Goal: Task Accomplishment & Management: Manage account settings

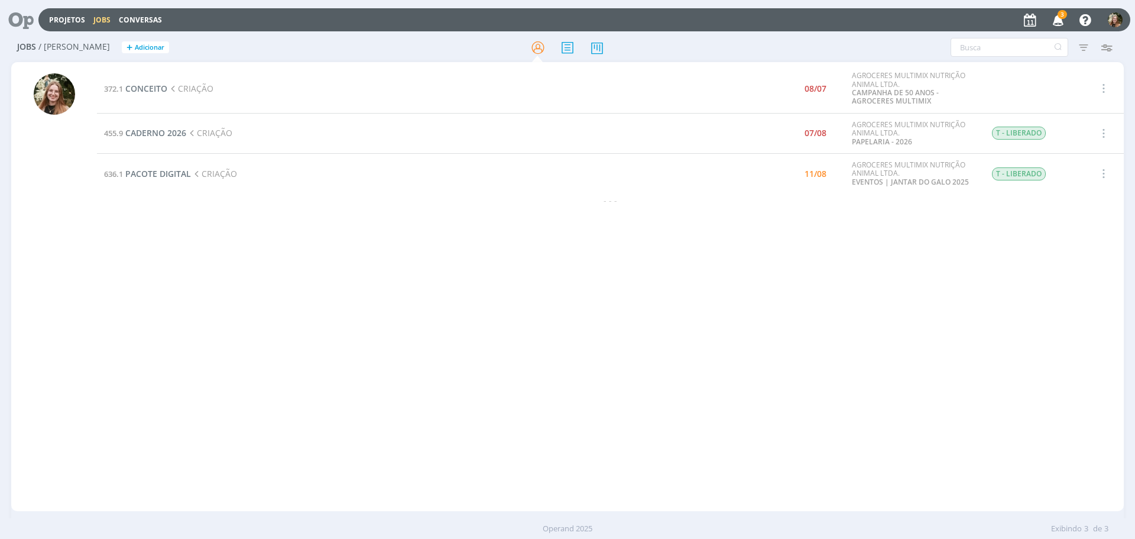
click at [237, 299] on div "372.1 CONCEITO CRIAÇÃO 08/07 AGROCERES MULTIMIX NUTRIÇÃO ANIMAL LTDA. CAMPANHA …" at bounding box center [610, 286] width 1027 height 444
click at [159, 132] on span "CADERNO 2026" at bounding box center [155, 132] width 61 height 11
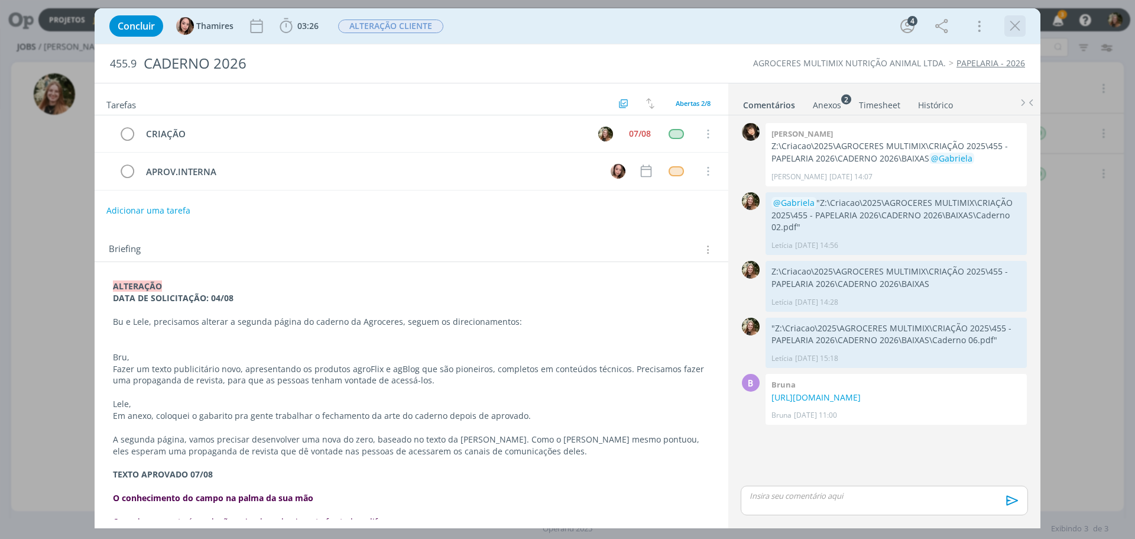
click at [1017, 19] on icon "dialog" at bounding box center [1015, 26] width 18 height 18
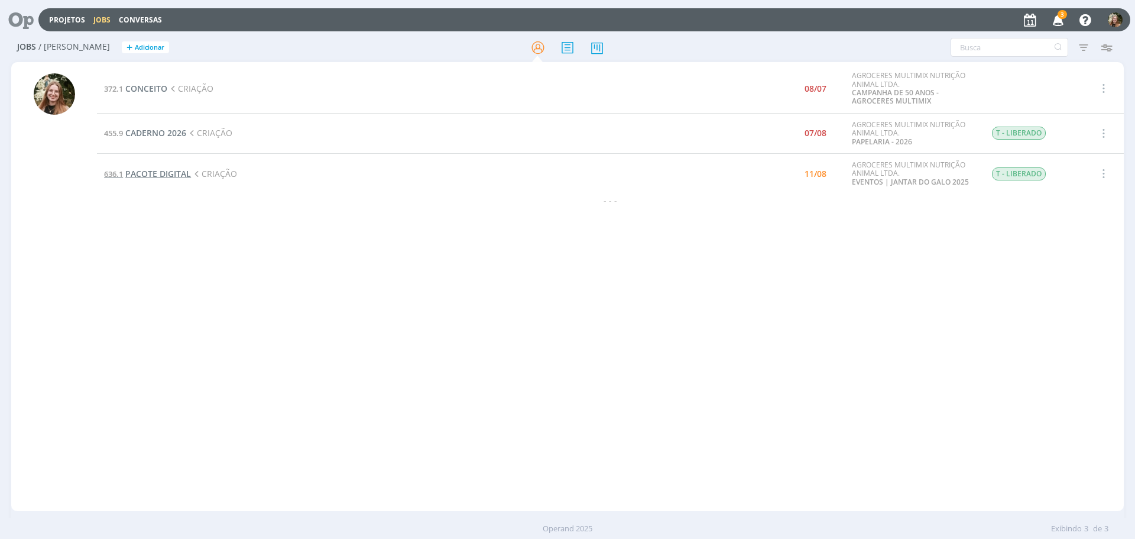
click at [134, 174] on span "PACOTE DIGITAL" at bounding box center [158, 173] width 66 height 11
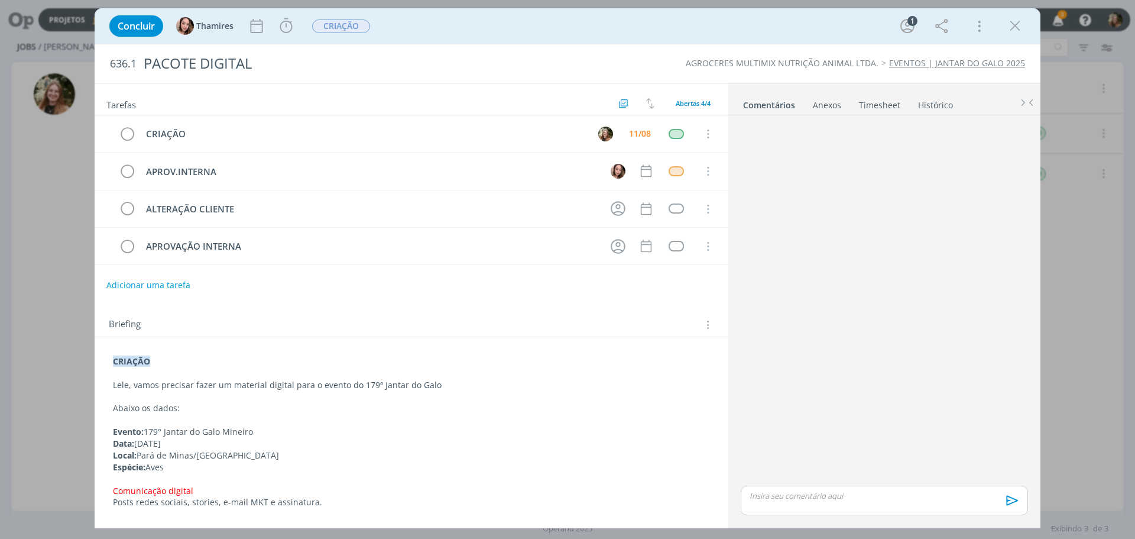
click at [254, 391] on p "dialog" at bounding box center [411, 397] width 597 height 12
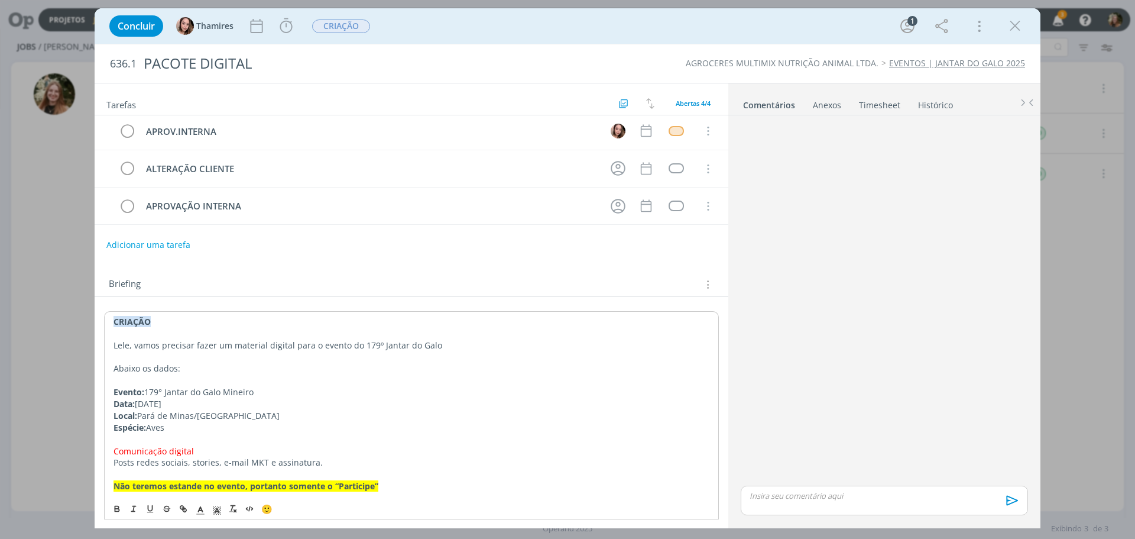
scroll to position [59, 0]
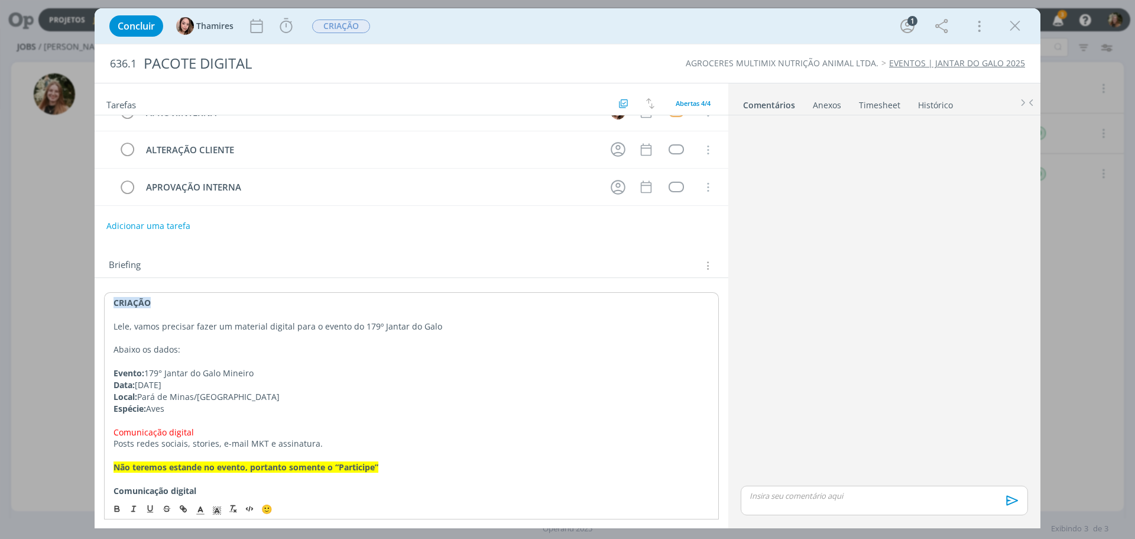
click at [420, 474] on p "dialog" at bounding box center [412, 479] width 596 height 12
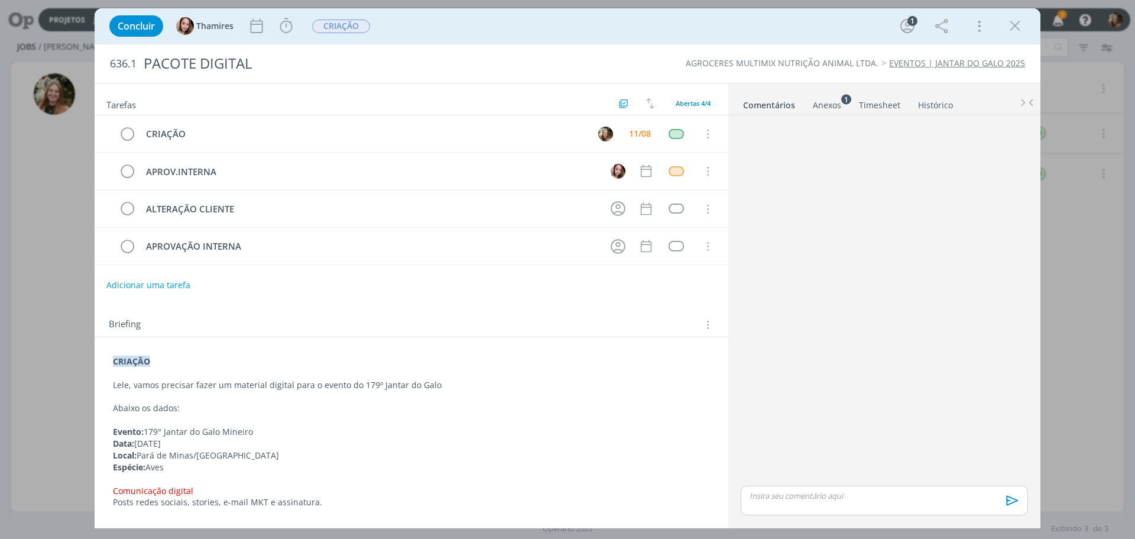
drag, startPoint x: 817, startPoint y: 104, endPoint x: 821, endPoint y: 115, distance: 12.0
click at [817, 104] on div "Anexos 1" at bounding box center [827, 105] width 28 height 12
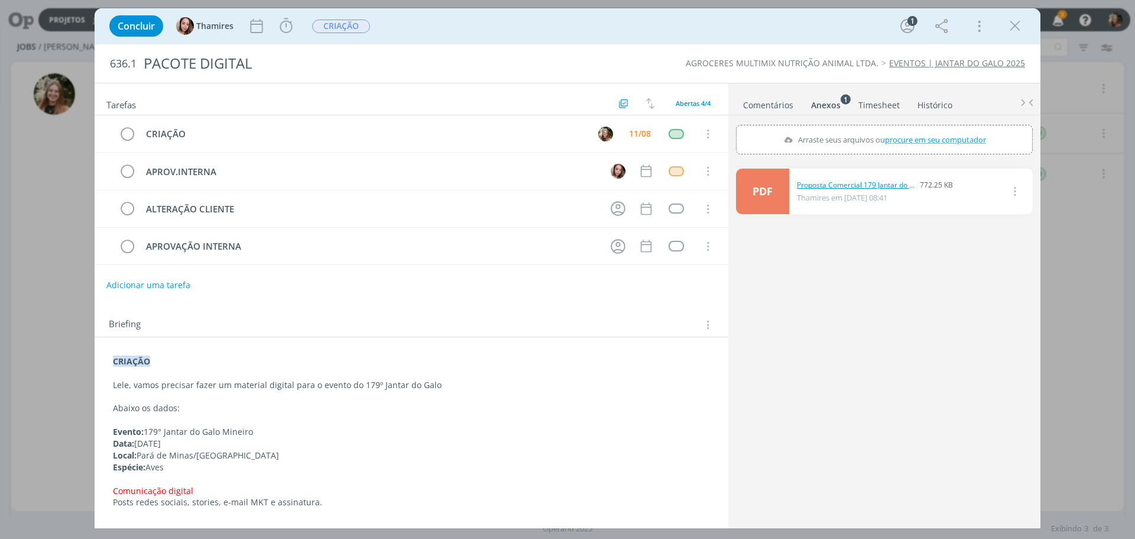
click at [833, 182] on link "Proposta Comercial 179 Jantar do Clube do Galo Mineiro 2025.pdf ac.pdf" at bounding box center [856, 185] width 118 height 11
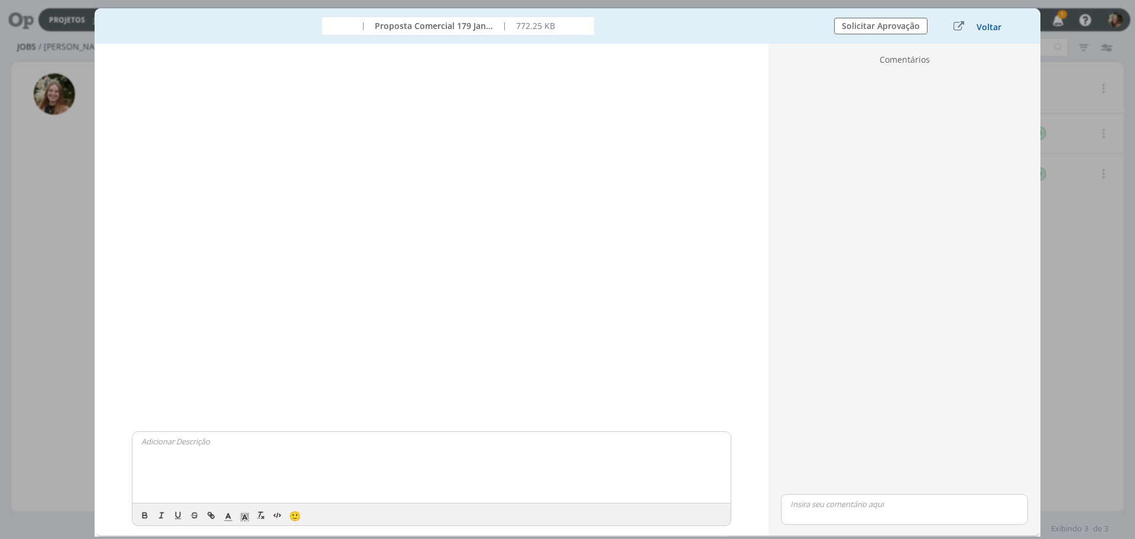
click at [989, 27] on button "Voltar" at bounding box center [989, 26] width 26 height 9
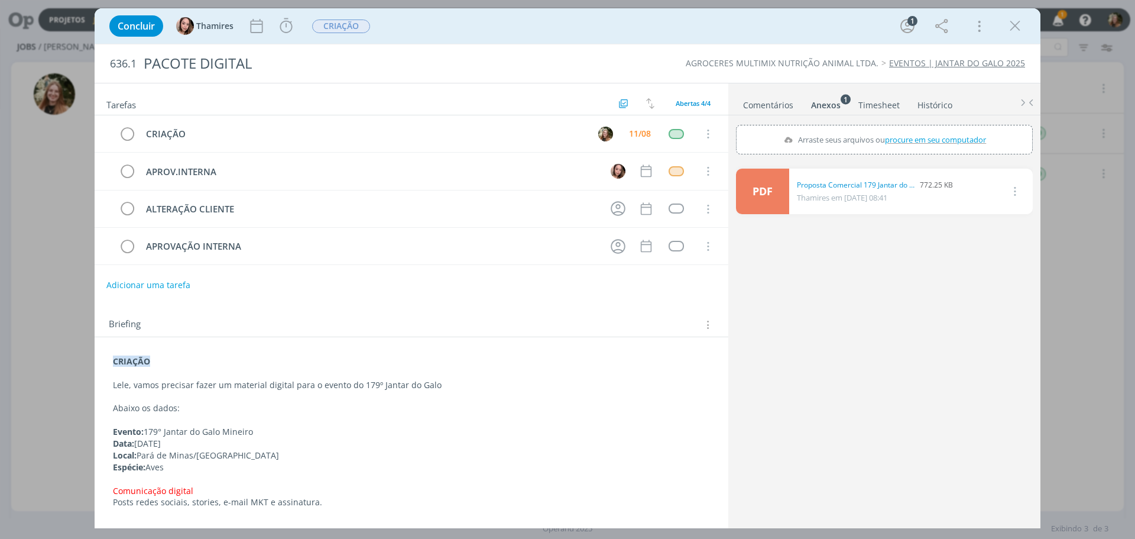
drag, startPoint x: 824, startPoint y: 182, endPoint x: 60, endPoint y: 77, distance: 771.3
click at [824, 182] on link "Proposta Comercial 179 Jantar do Clube do Galo Mineiro 2025.pdf ac.pdf" at bounding box center [856, 185] width 118 height 11
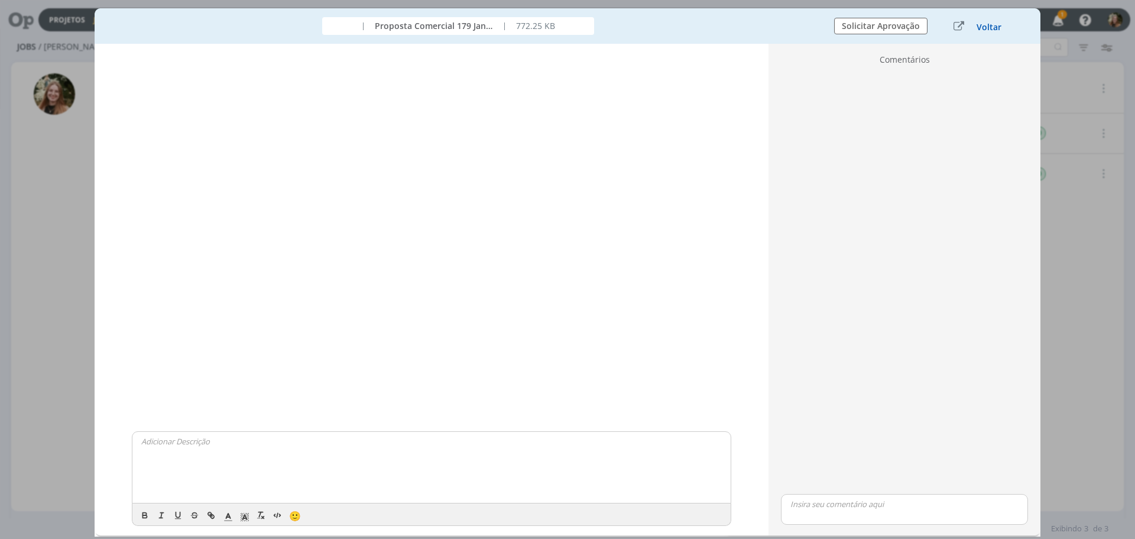
click at [981, 28] on button "Voltar" at bounding box center [989, 26] width 26 height 9
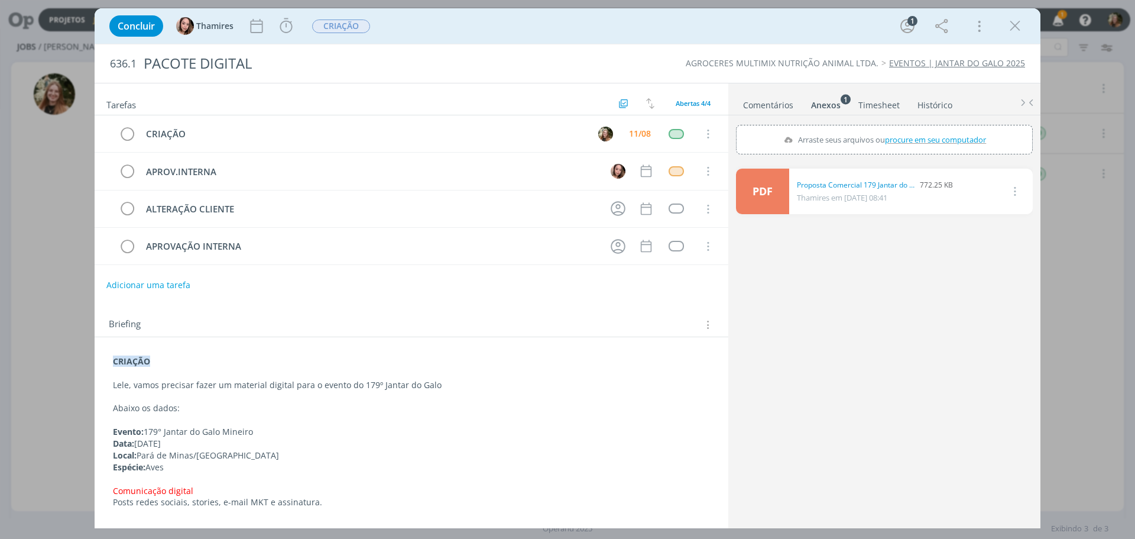
scroll to position [59, 0]
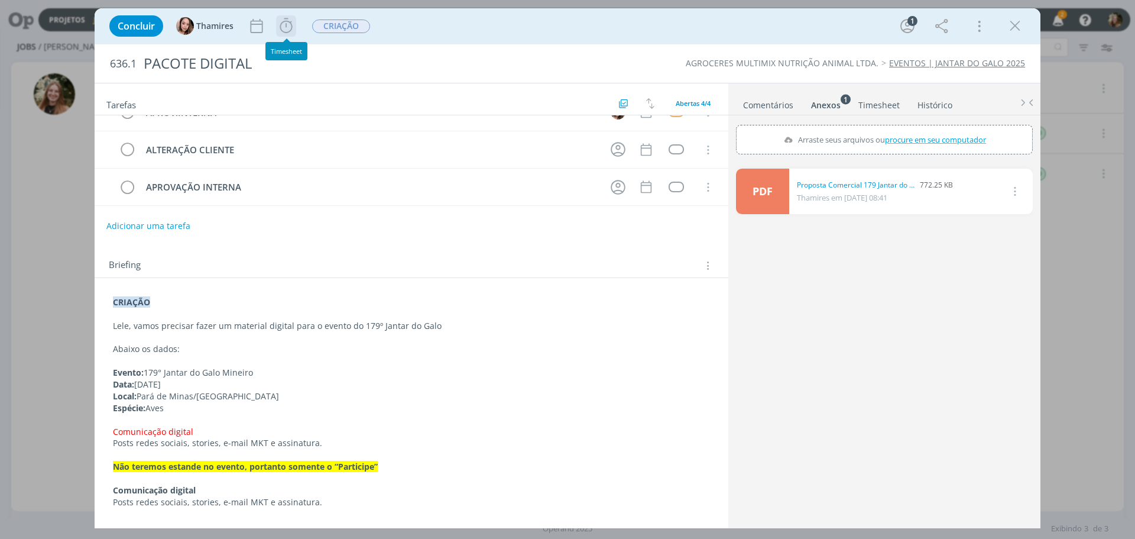
click at [284, 28] on icon "dialog" at bounding box center [286, 26] width 18 height 18
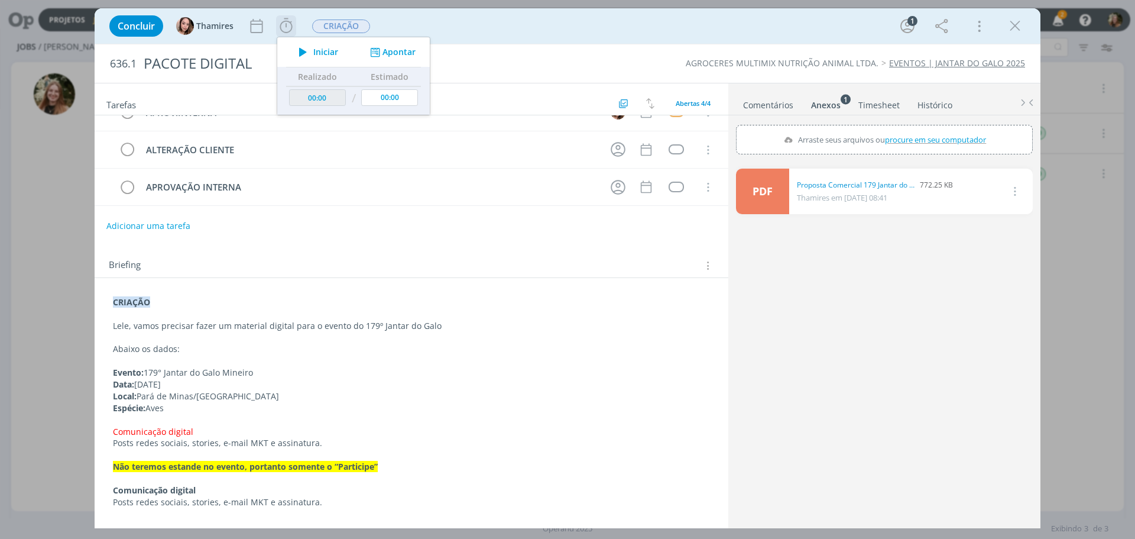
click at [316, 52] on span "Iniciar" at bounding box center [325, 52] width 25 height 8
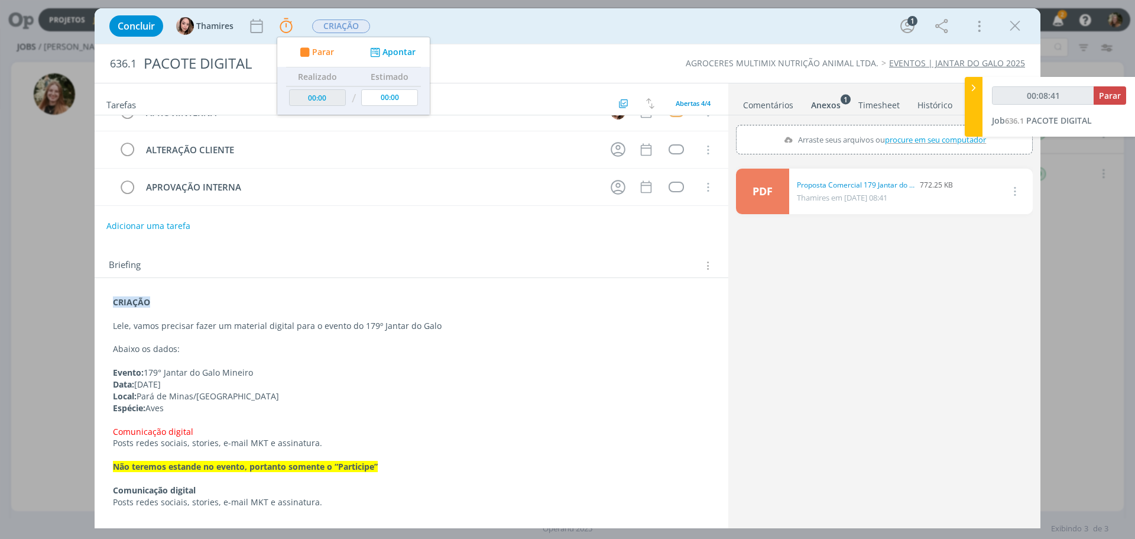
type input "00:08:42"
click at [1102, 95] on span "Parar" at bounding box center [1110, 95] width 22 height 11
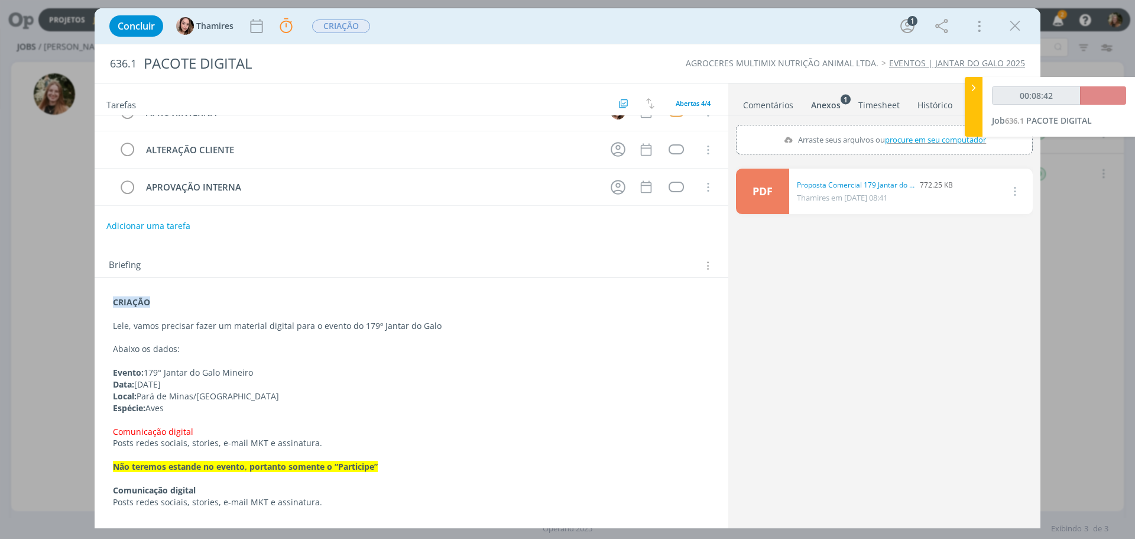
click at [775, 99] on link "Comentários" at bounding box center [768, 102] width 51 height 17
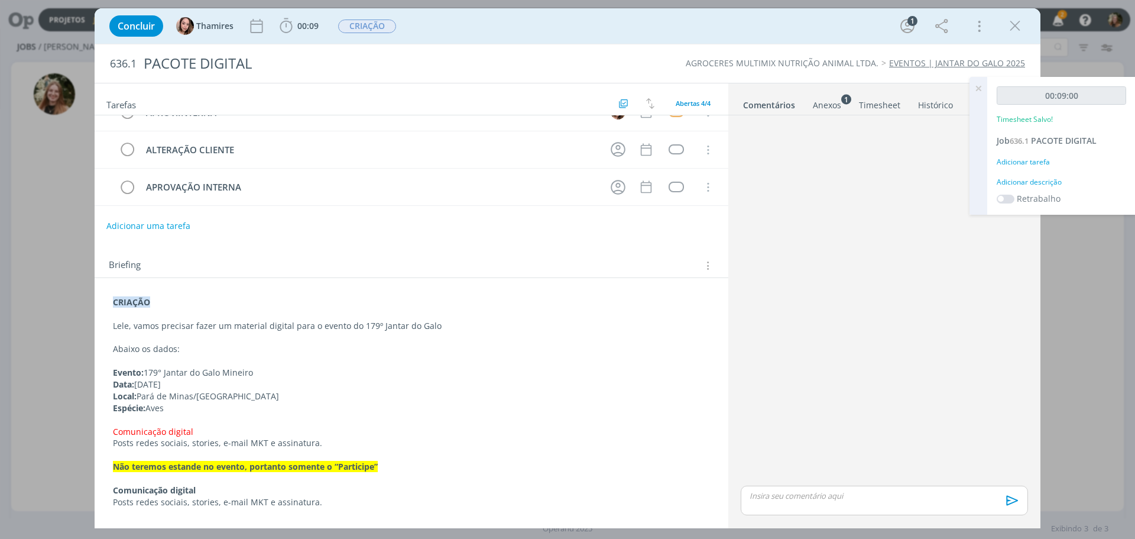
click at [816, 488] on div "dialog" at bounding box center [884, 501] width 287 height 30
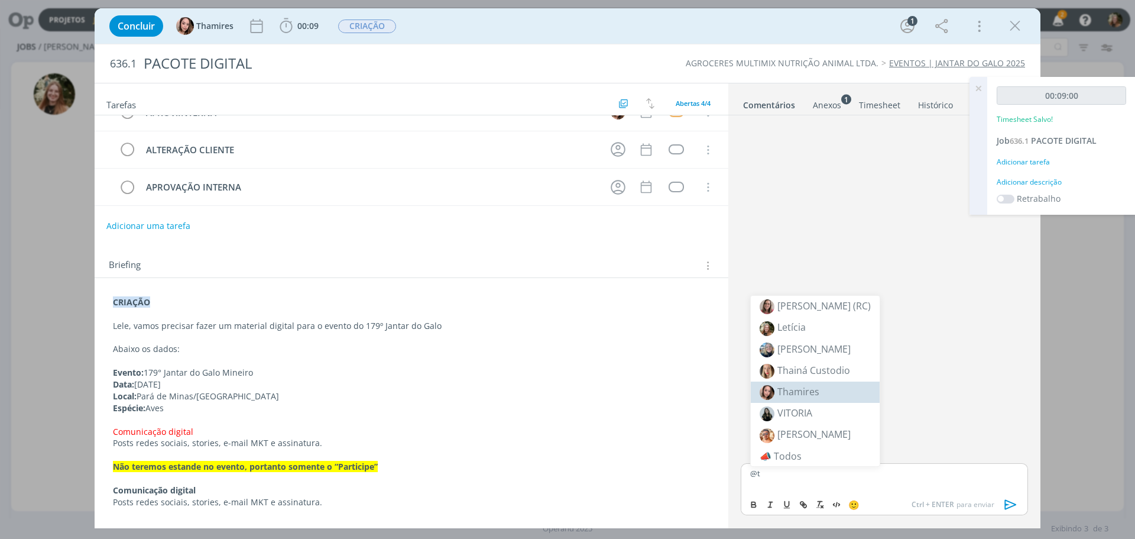
click at [804, 391] on span "Thamires" at bounding box center [799, 391] width 42 height 13
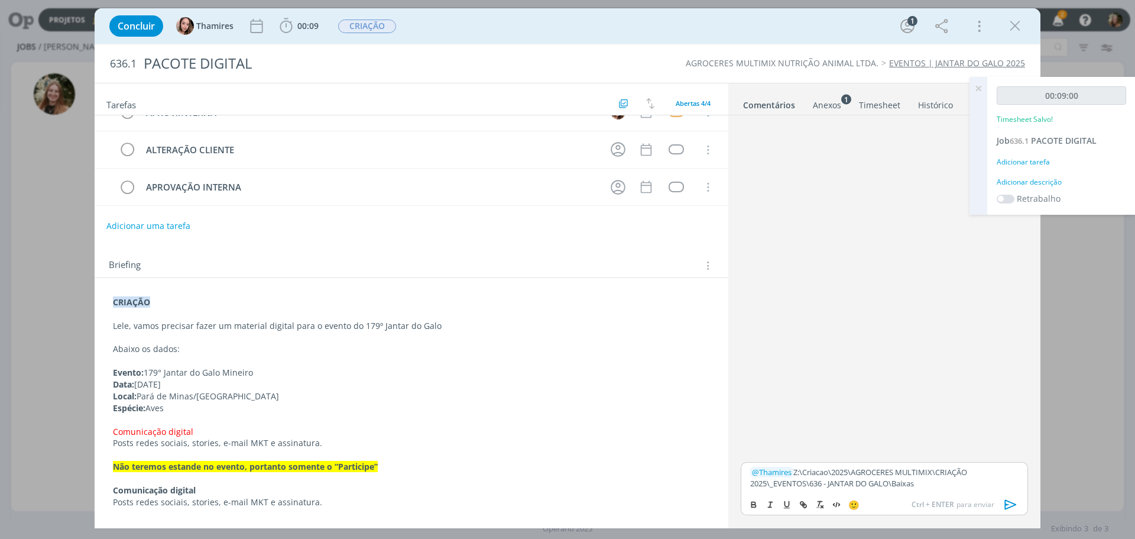
drag, startPoint x: 1011, startPoint y: 505, endPoint x: 812, endPoint y: 192, distance: 371.1
click at [1009, 505] on icon "dialog" at bounding box center [1011, 505] width 18 height 18
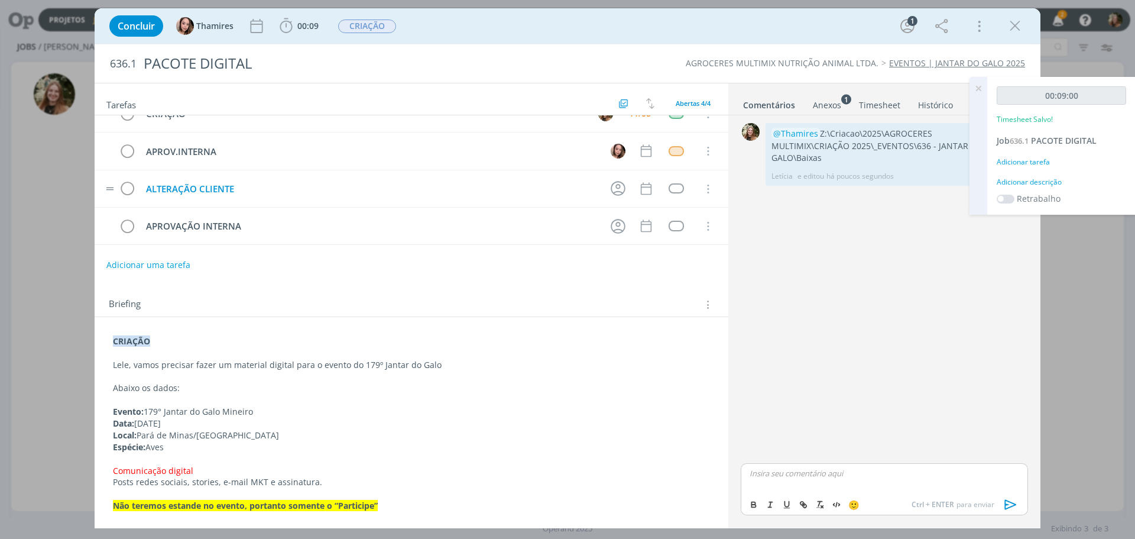
scroll to position [0, 0]
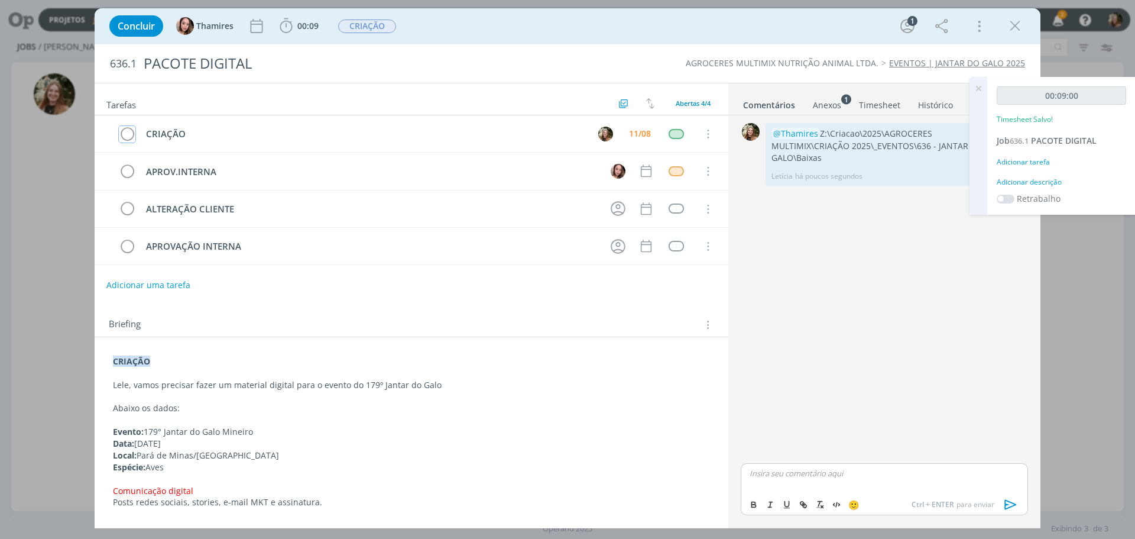
drag, startPoint x: 127, startPoint y: 132, endPoint x: 211, endPoint y: 93, distance: 92.9
click at [129, 133] on icon "dialog" at bounding box center [127, 134] width 17 height 18
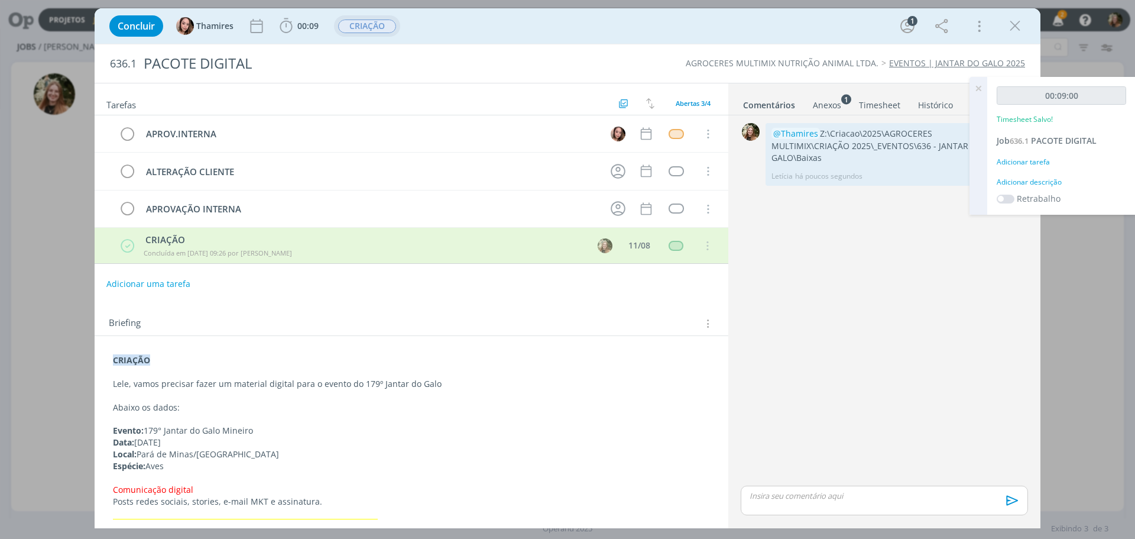
click at [364, 28] on span "CRIAÇÃO" at bounding box center [367, 27] width 58 height 14
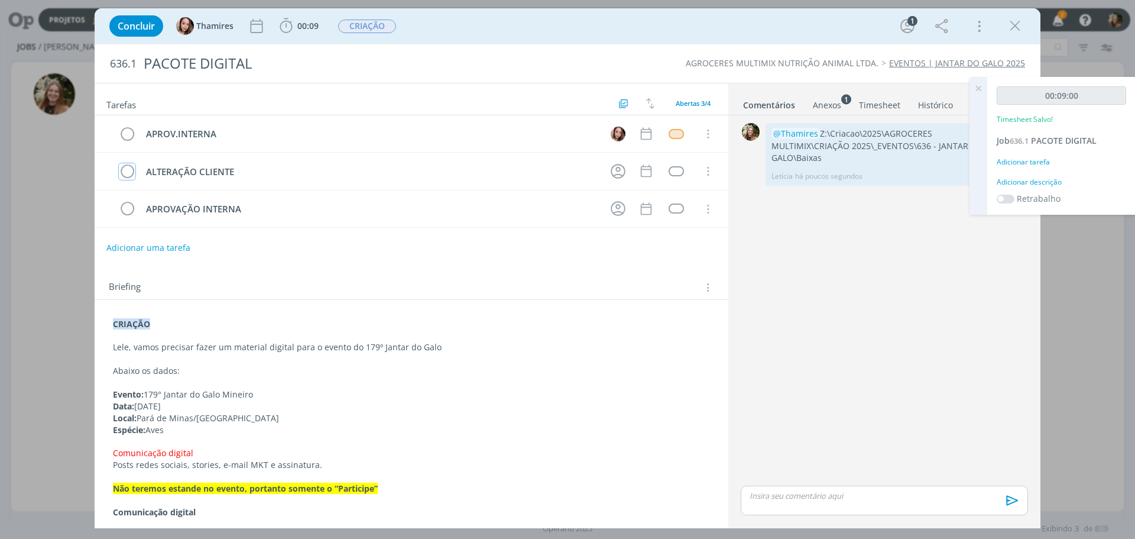
scroll to position [59, 0]
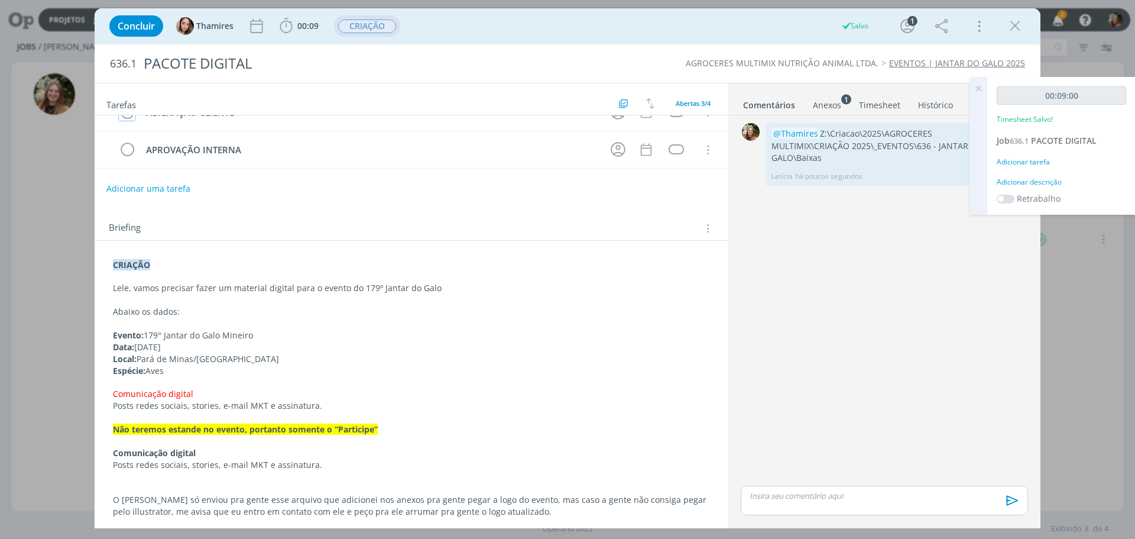
click at [363, 27] on span "CRIAÇÃO" at bounding box center [367, 27] width 58 height 14
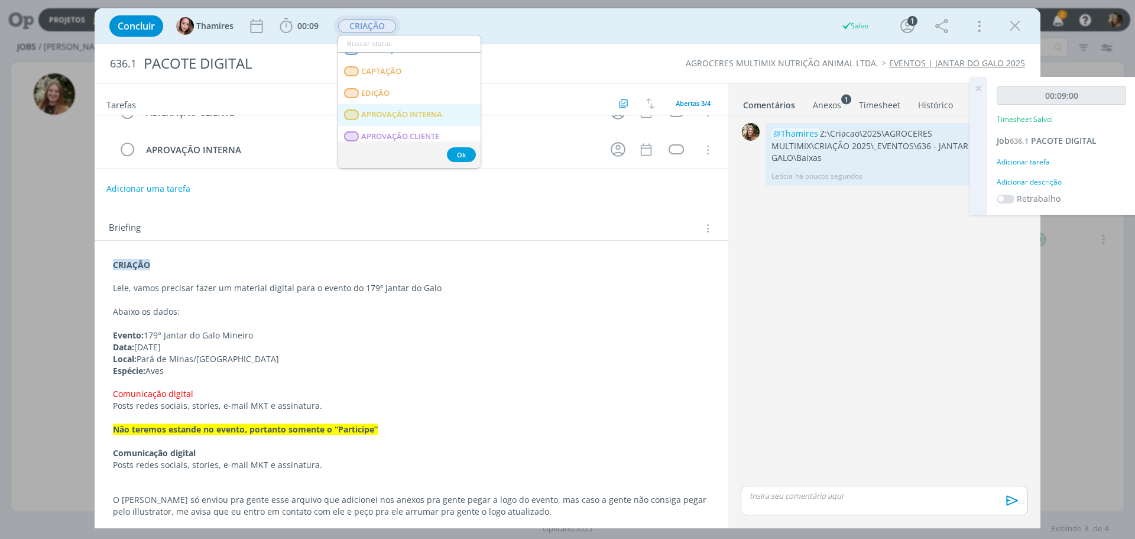
scroll to position [177, 0]
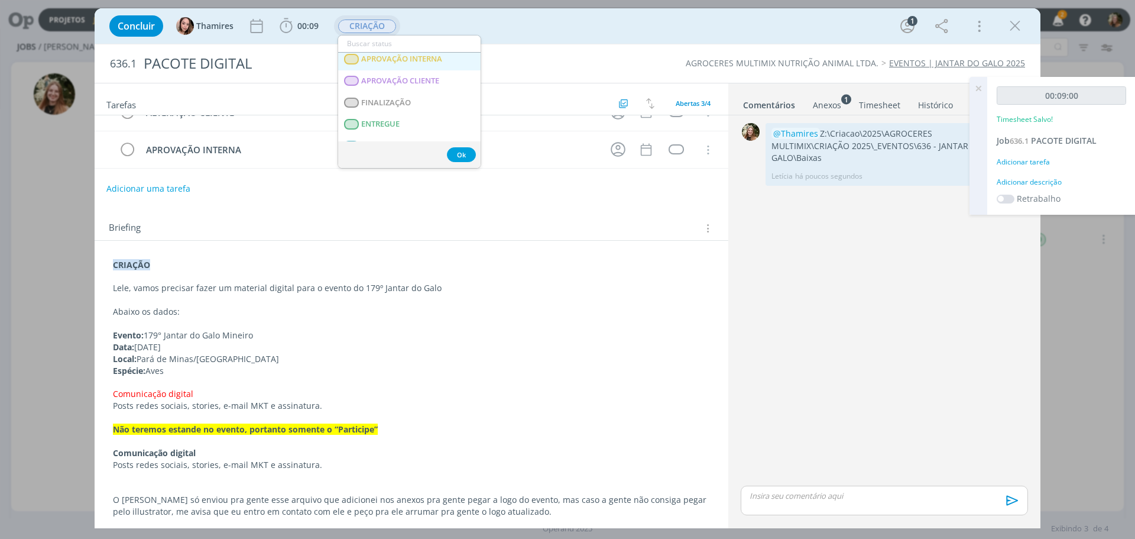
drag, startPoint x: 387, startPoint y: 59, endPoint x: 709, endPoint y: 76, distance: 322.7
click at [387, 59] on span "APROVAÇÃO INTERNA" at bounding box center [401, 58] width 81 height 9
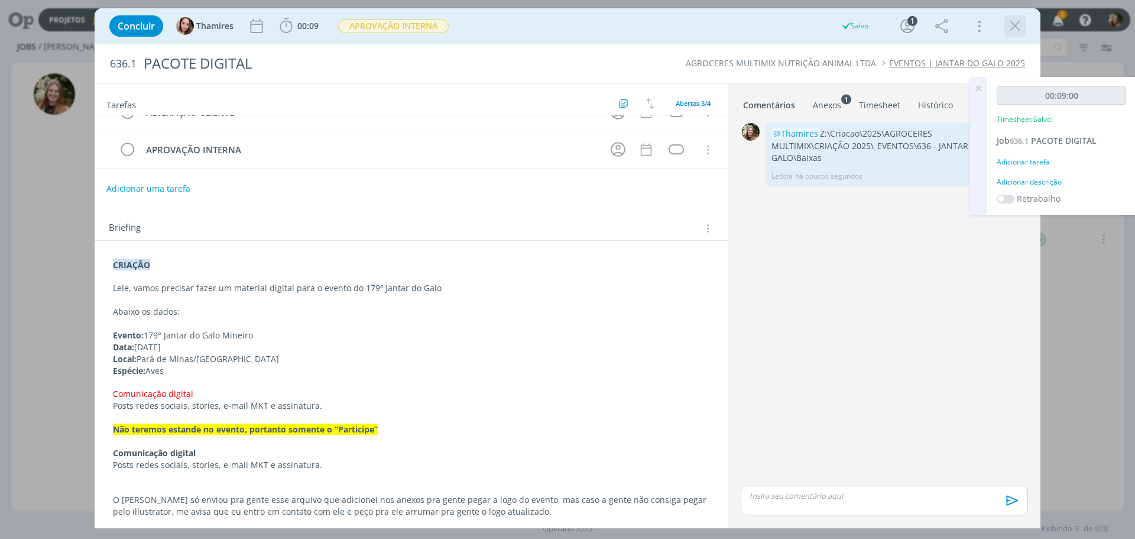
drag, startPoint x: 1016, startPoint y: 25, endPoint x: 5, endPoint y: 222, distance: 1029.8
click at [1015, 25] on icon "dialog" at bounding box center [1015, 26] width 18 height 18
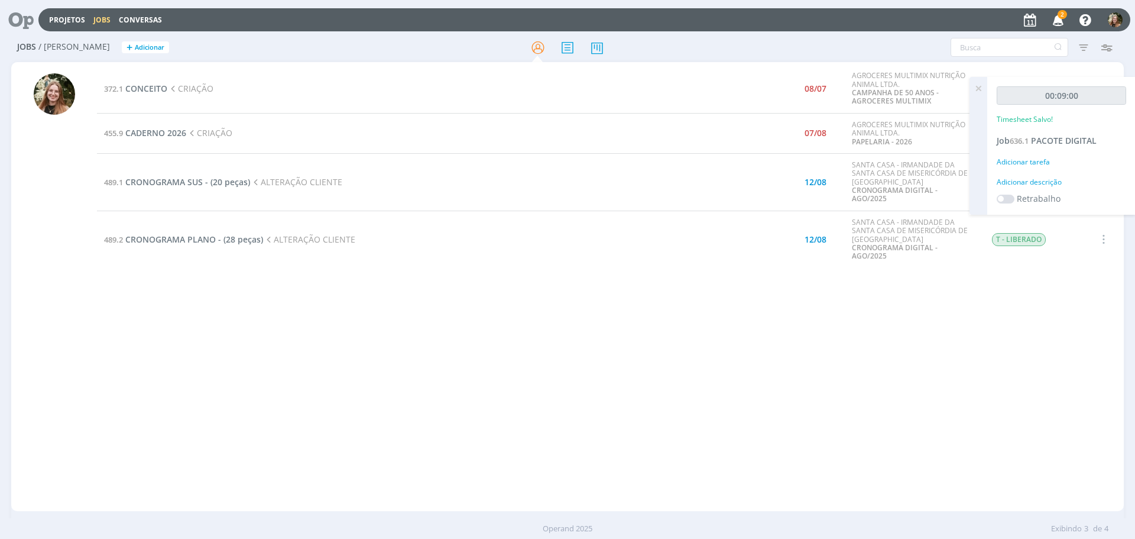
drag, startPoint x: 977, startPoint y: 88, endPoint x: 875, endPoint y: 88, distance: 102.3
click at [977, 89] on icon at bounding box center [978, 88] width 21 height 23
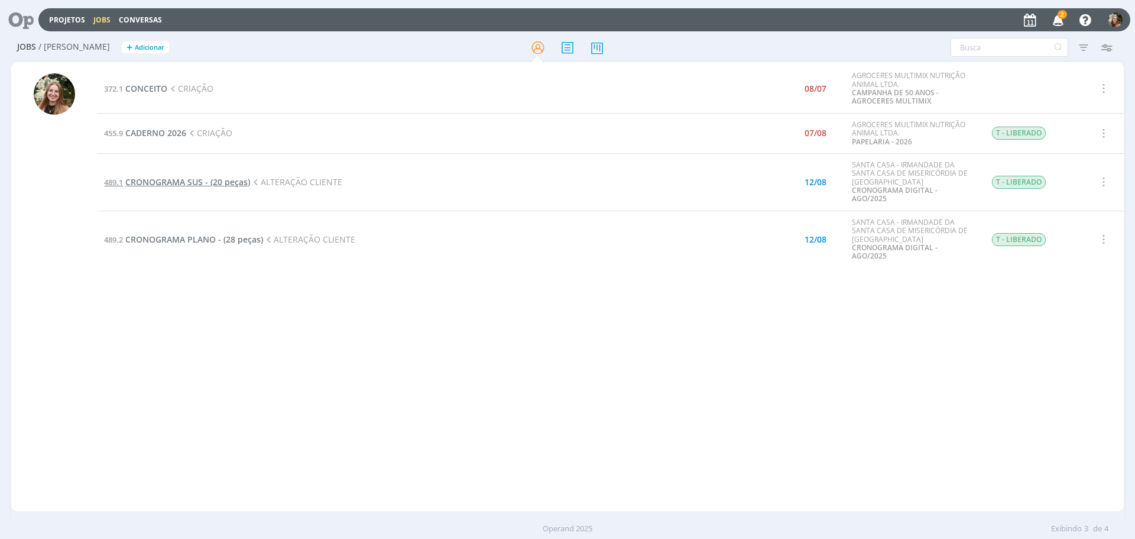
click at [170, 182] on span "CRONOGRAMA SUS - (20 peças)" at bounding box center [187, 181] width 125 height 11
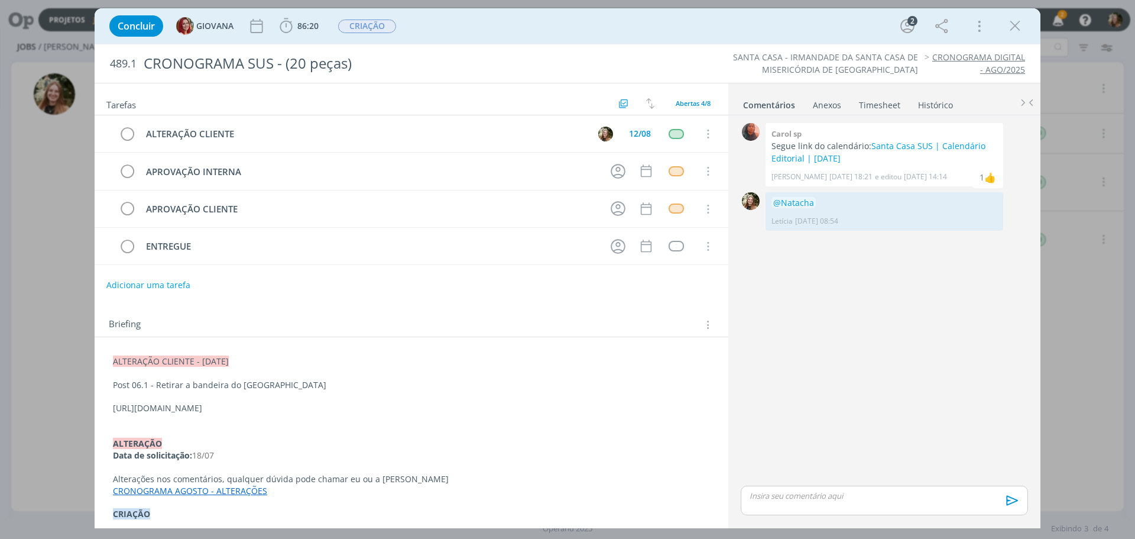
drag, startPoint x: 1022, startPoint y: 23, endPoint x: 543, endPoint y: 244, distance: 527.6
click at [1021, 24] on icon "dialog" at bounding box center [1015, 26] width 18 height 18
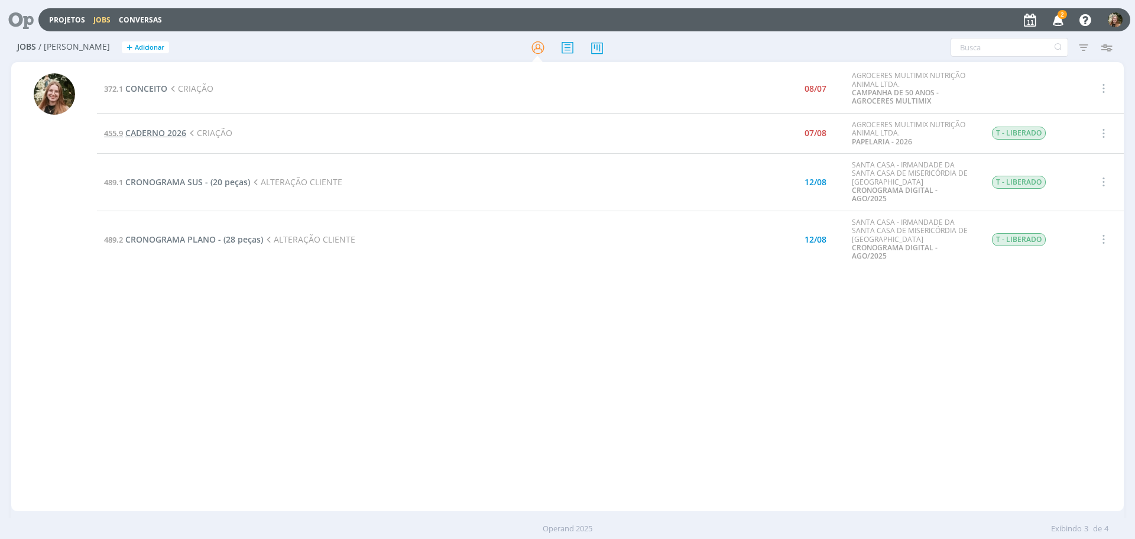
click at [150, 130] on span "CADERNO 2026" at bounding box center [155, 132] width 61 height 11
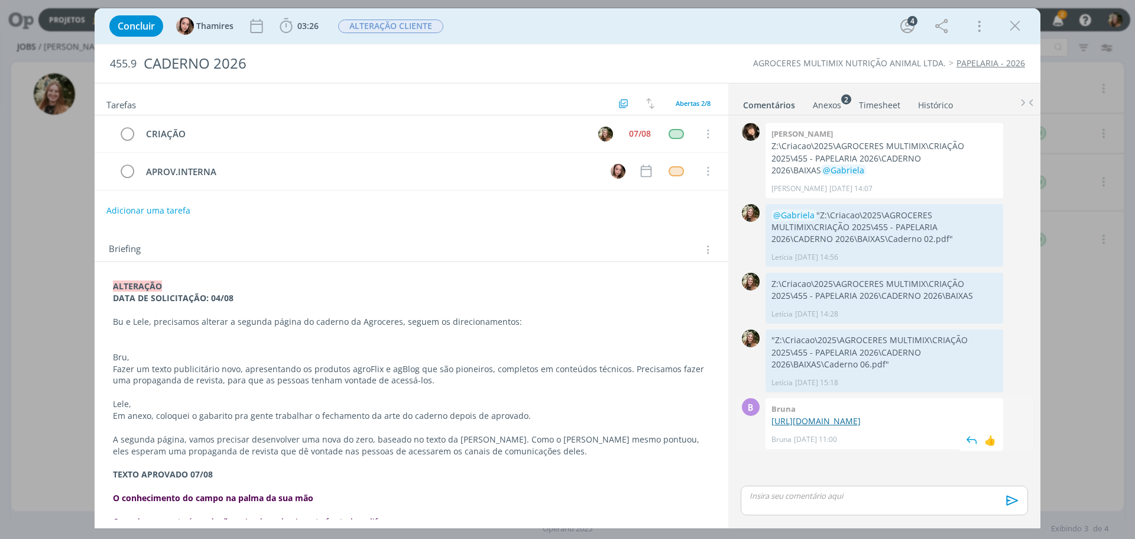
click at [853, 425] on link "[URL][DOMAIN_NAME]" at bounding box center [816, 420] width 89 height 11
click at [839, 106] on div "Anexos 2" at bounding box center [827, 105] width 28 height 12
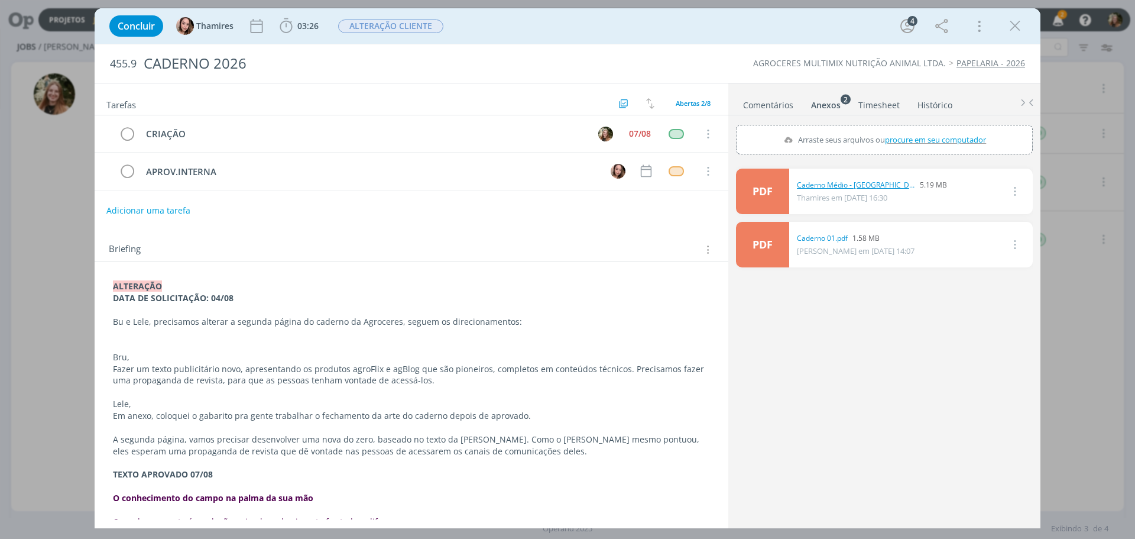
click at [866, 187] on link "Caderno Médio - [GEOGRAPHIC_DATA]pdf" at bounding box center [856, 185] width 118 height 11
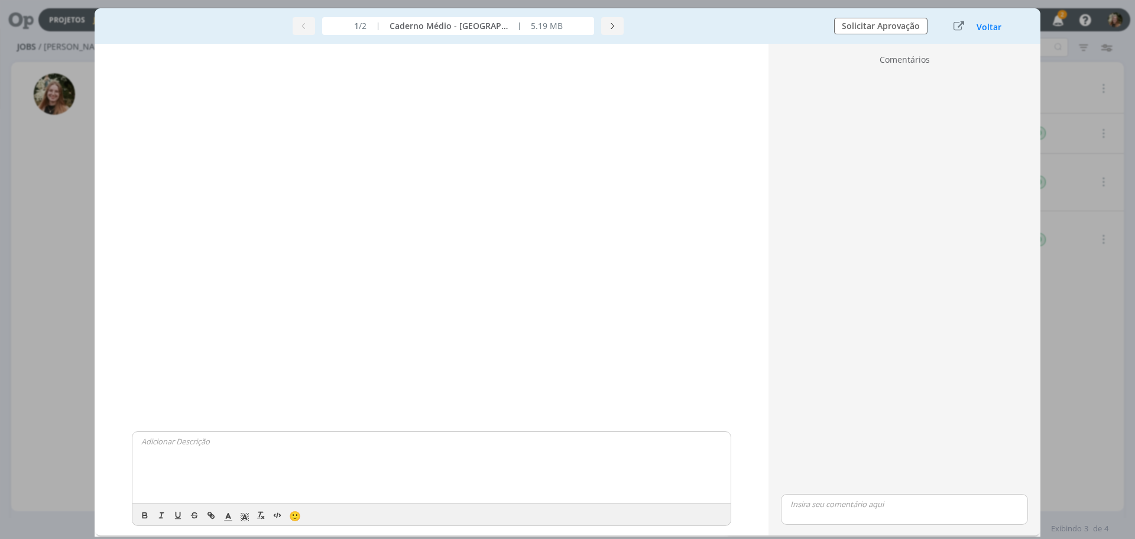
click at [967, 303] on div "dialog" at bounding box center [904, 280] width 257 height 421
click at [989, 24] on button "Voltar" at bounding box center [989, 26] width 26 height 9
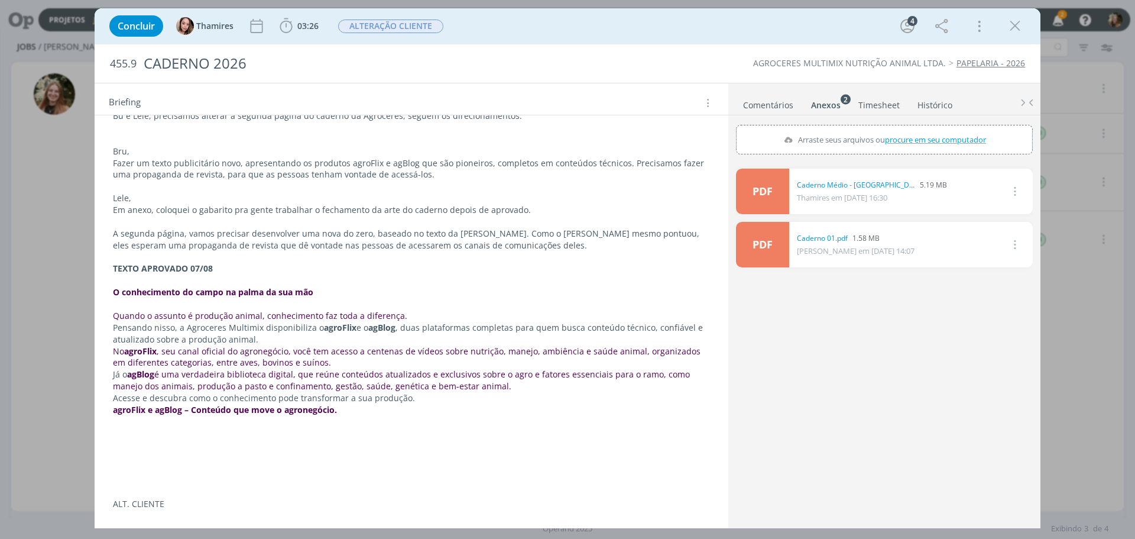
scroll to position [237, 0]
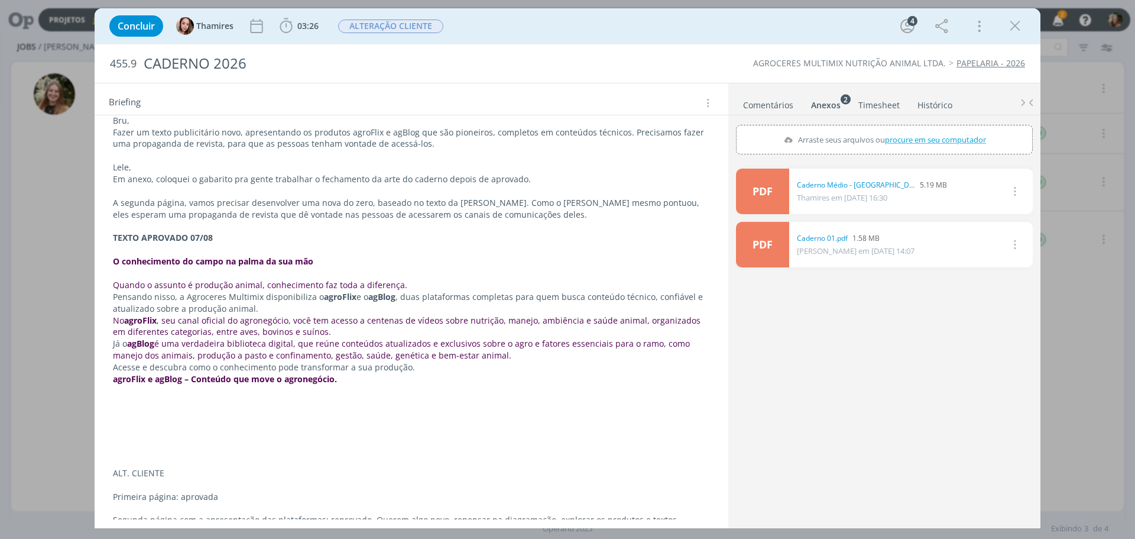
click at [292, 338] on span "é uma verdadeira biblioteca digital, que reúne conteúdos atualizados e exclusiv…" at bounding box center [403, 349] width 580 height 23
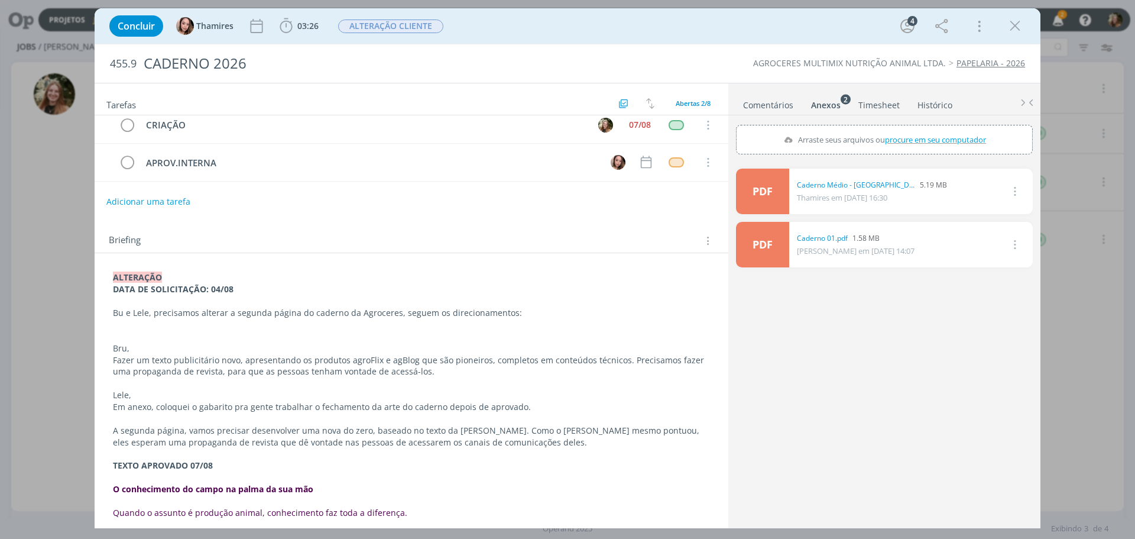
scroll to position [0, 0]
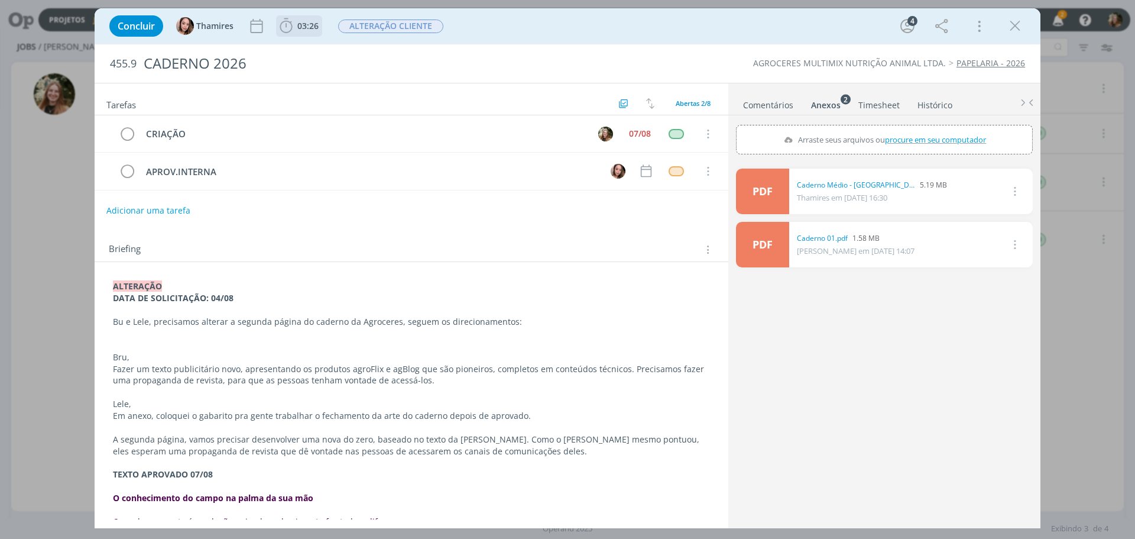
drag, startPoint x: 316, startPoint y: 28, endPoint x: 312, endPoint y: 34, distance: 6.4
click at [316, 28] on span "03:26" at bounding box center [307, 25] width 21 height 11
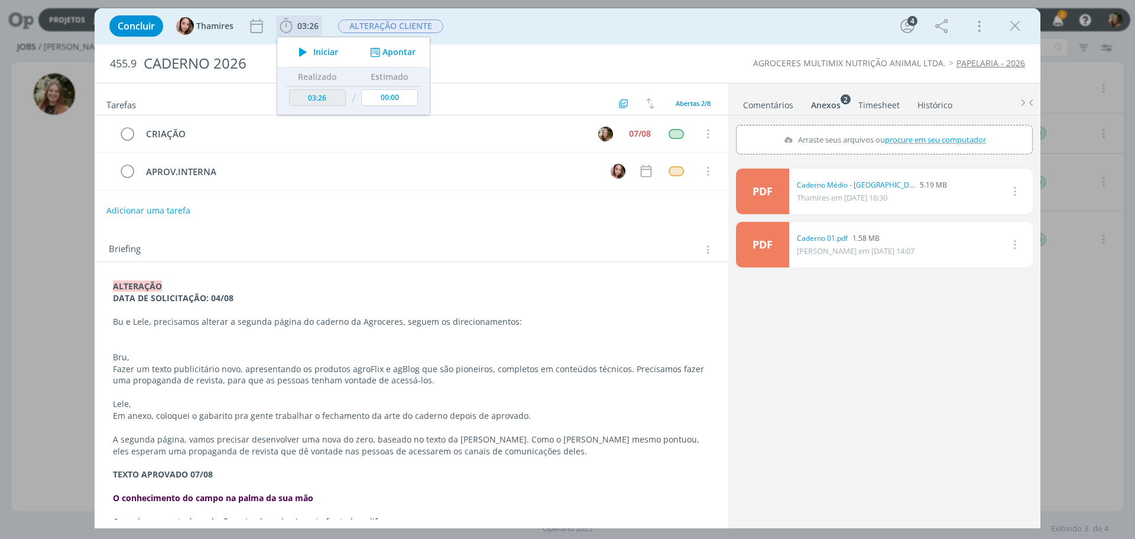
click at [299, 47] on icon "dialog" at bounding box center [303, 51] width 21 height 15
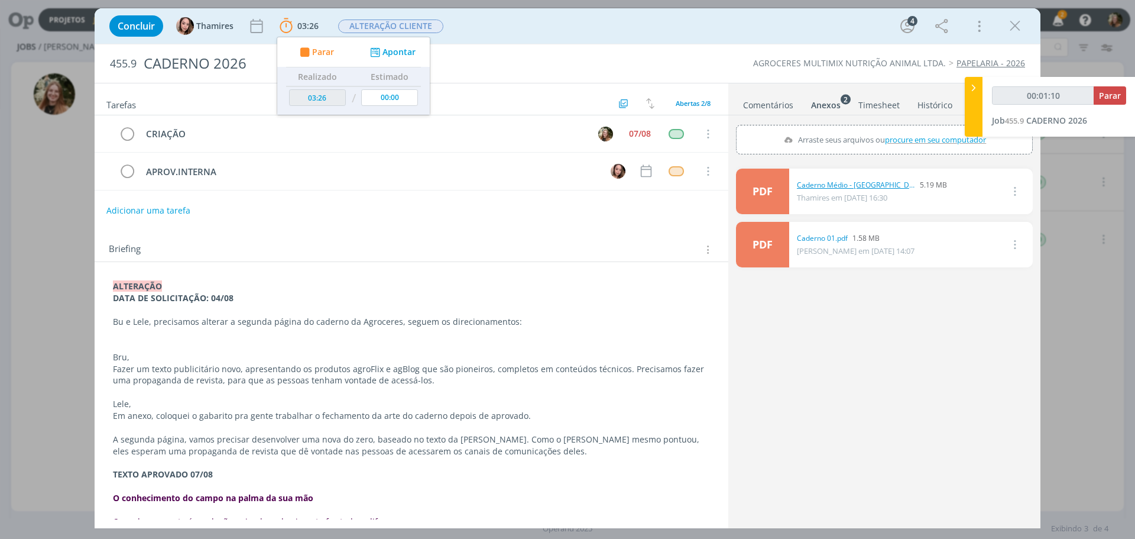
click at [818, 187] on link "Caderno Médio - [GEOGRAPHIC_DATA]pdf" at bounding box center [856, 185] width 118 height 11
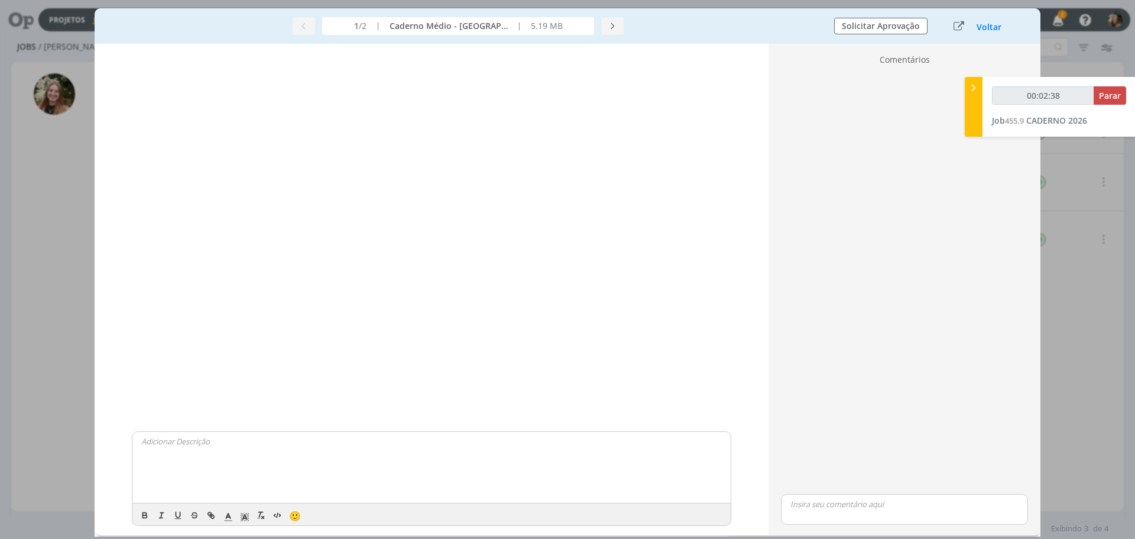
click at [994, 22] on button "Voltar" at bounding box center [989, 26] width 26 height 9
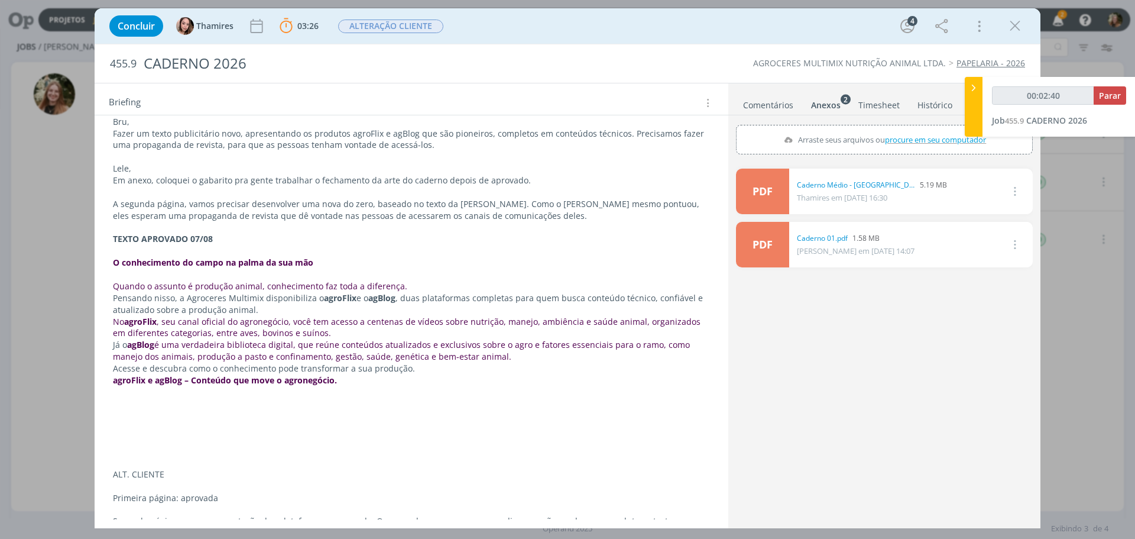
scroll to position [237, 0]
type input "00:35:28"
